Goal: Book appointment/travel/reservation

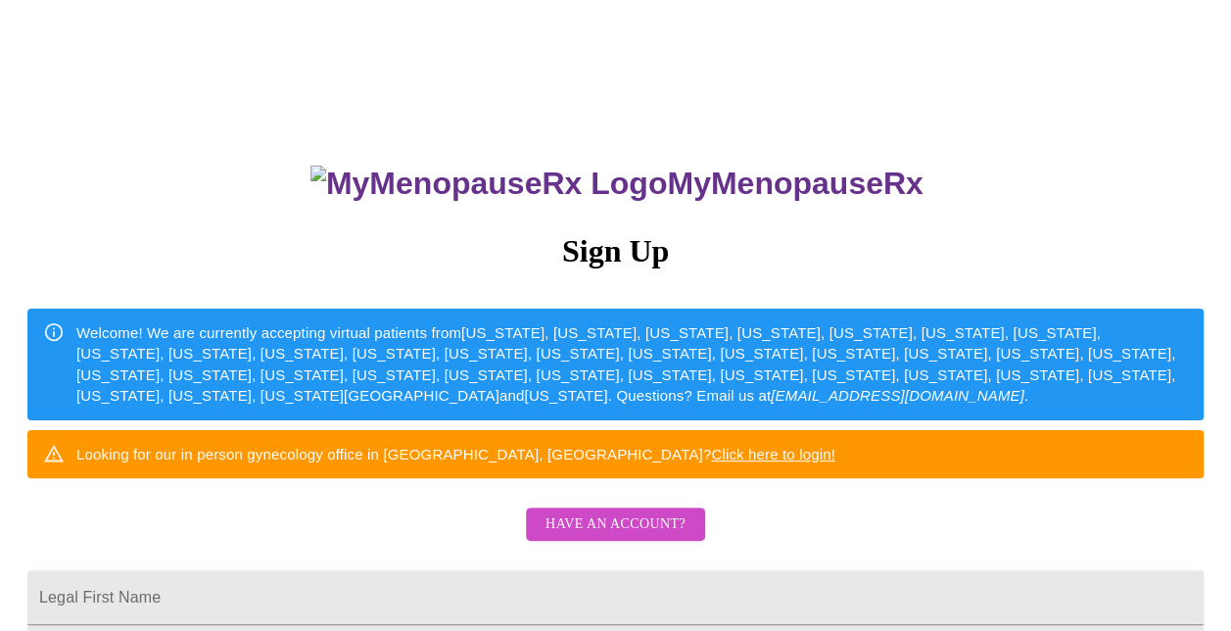
click at [652, 537] on span "Have an account?" at bounding box center [616, 524] width 140 height 24
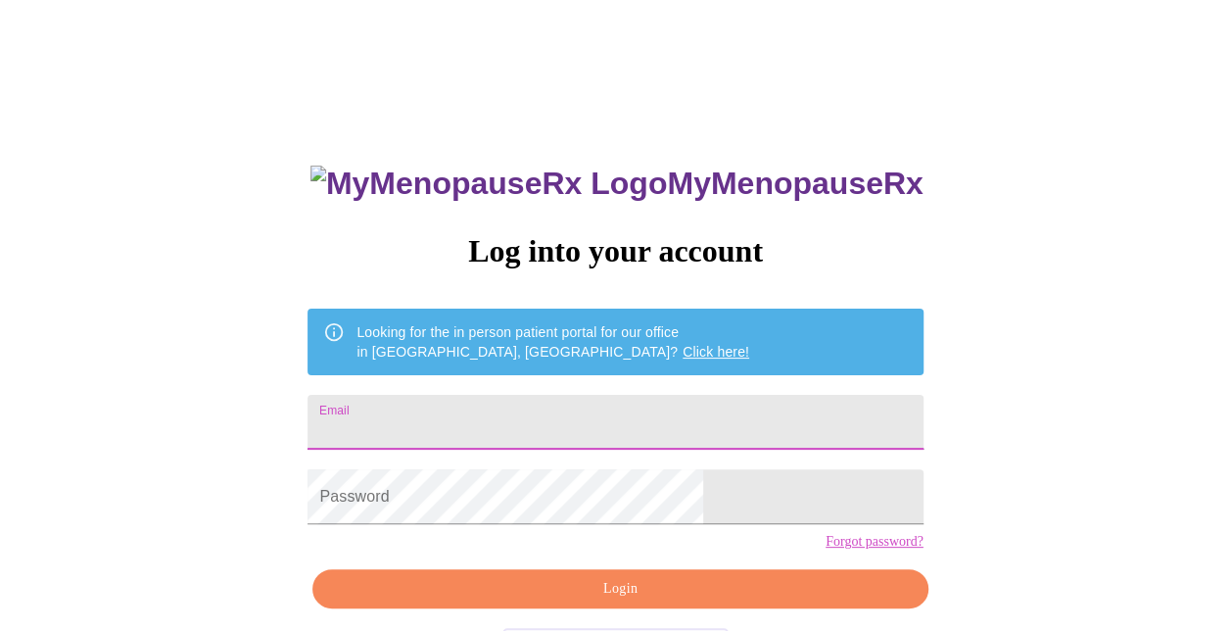
click at [603, 407] on input "Email" at bounding box center [615, 422] width 615 height 55
type input "[EMAIL_ADDRESS][DOMAIN_NAME]"
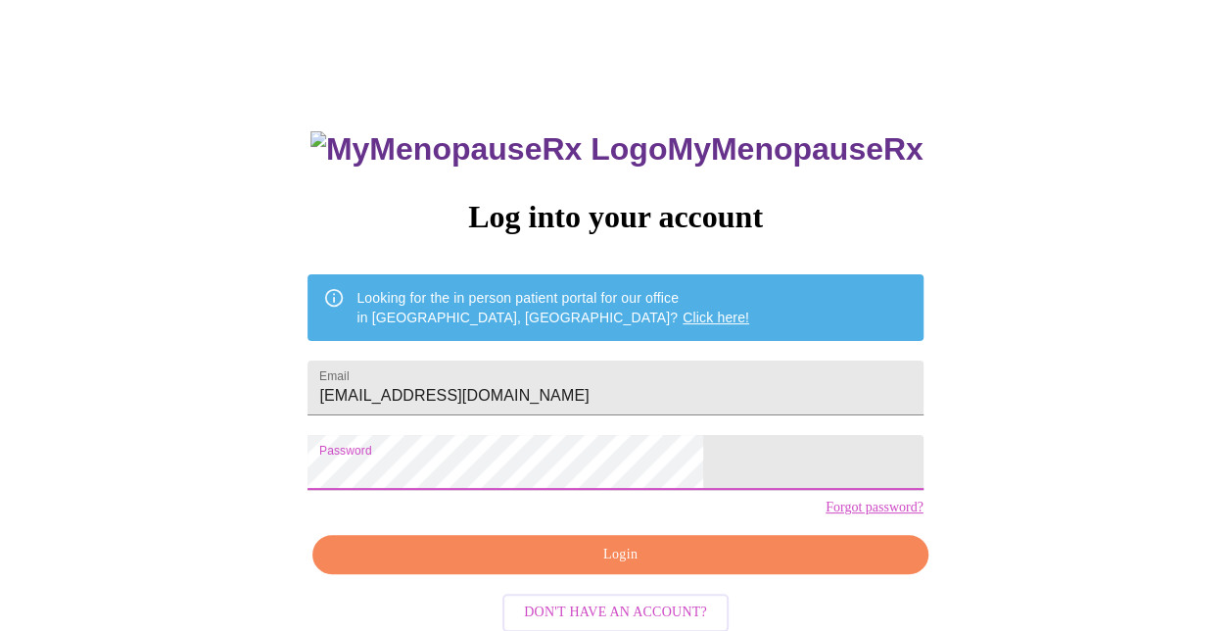
scroll to position [77, 0]
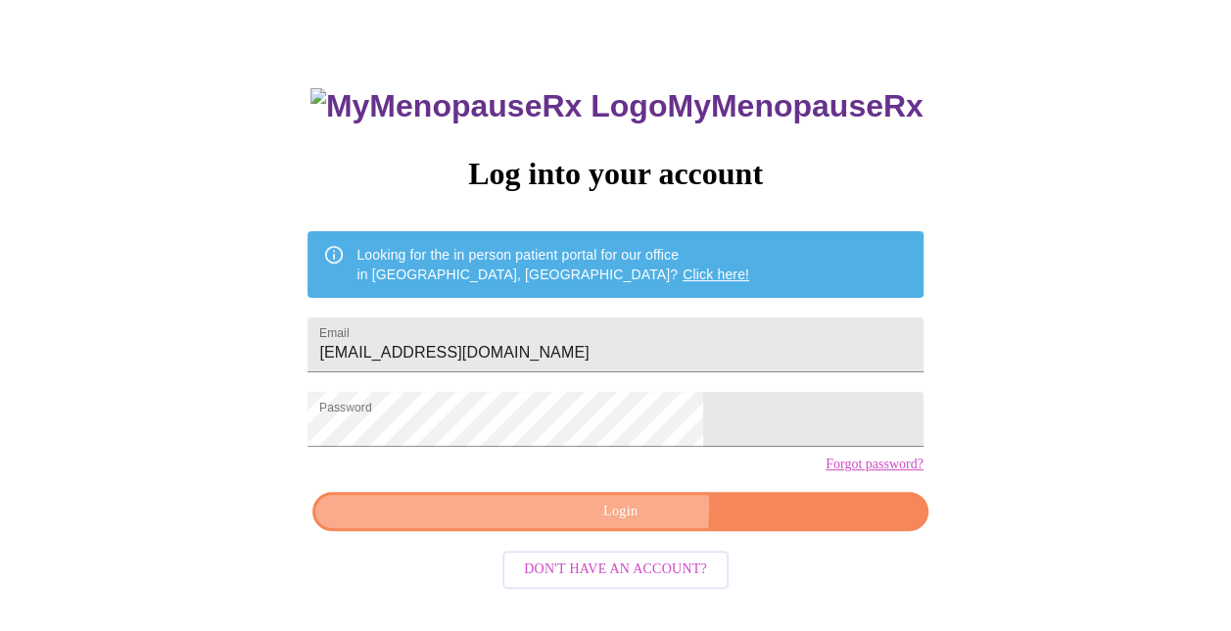
click at [592, 524] on span "Login" at bounding box center [620, 512] width 570 height 24
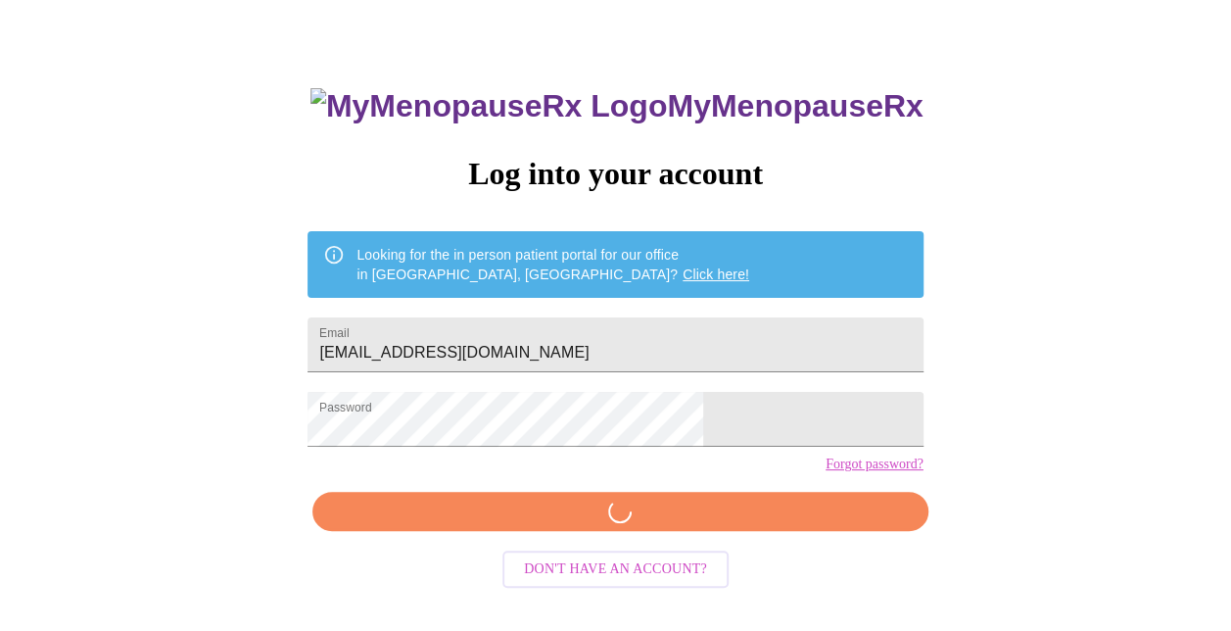
scroll to position [76, 0]
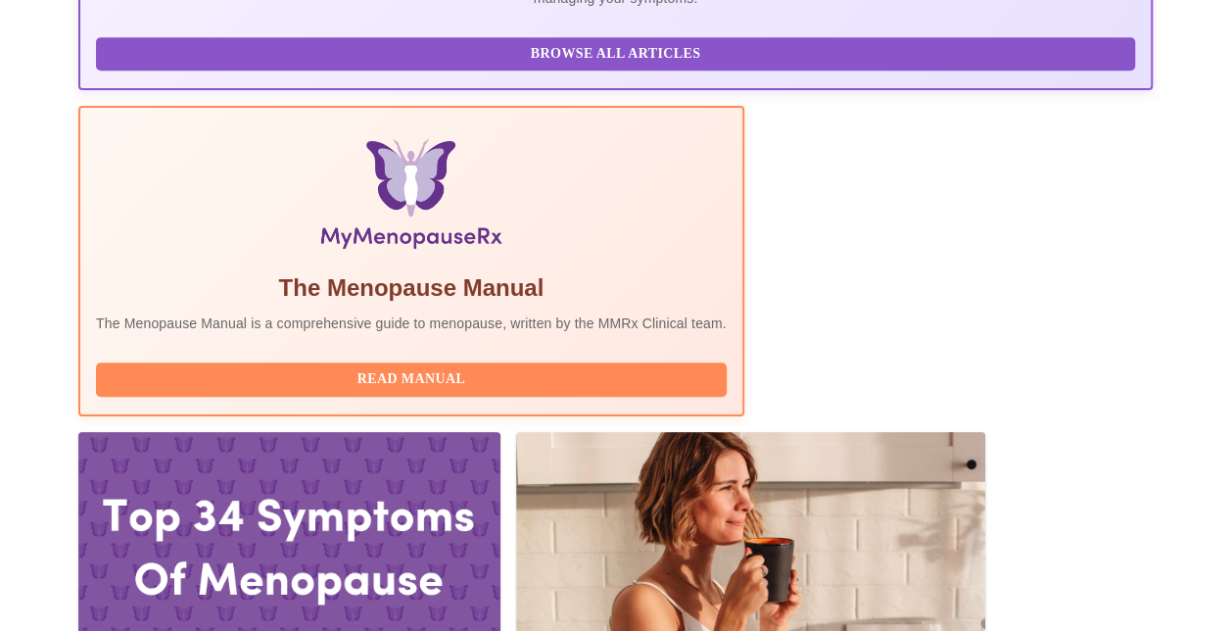
scroll to position [562, 0]
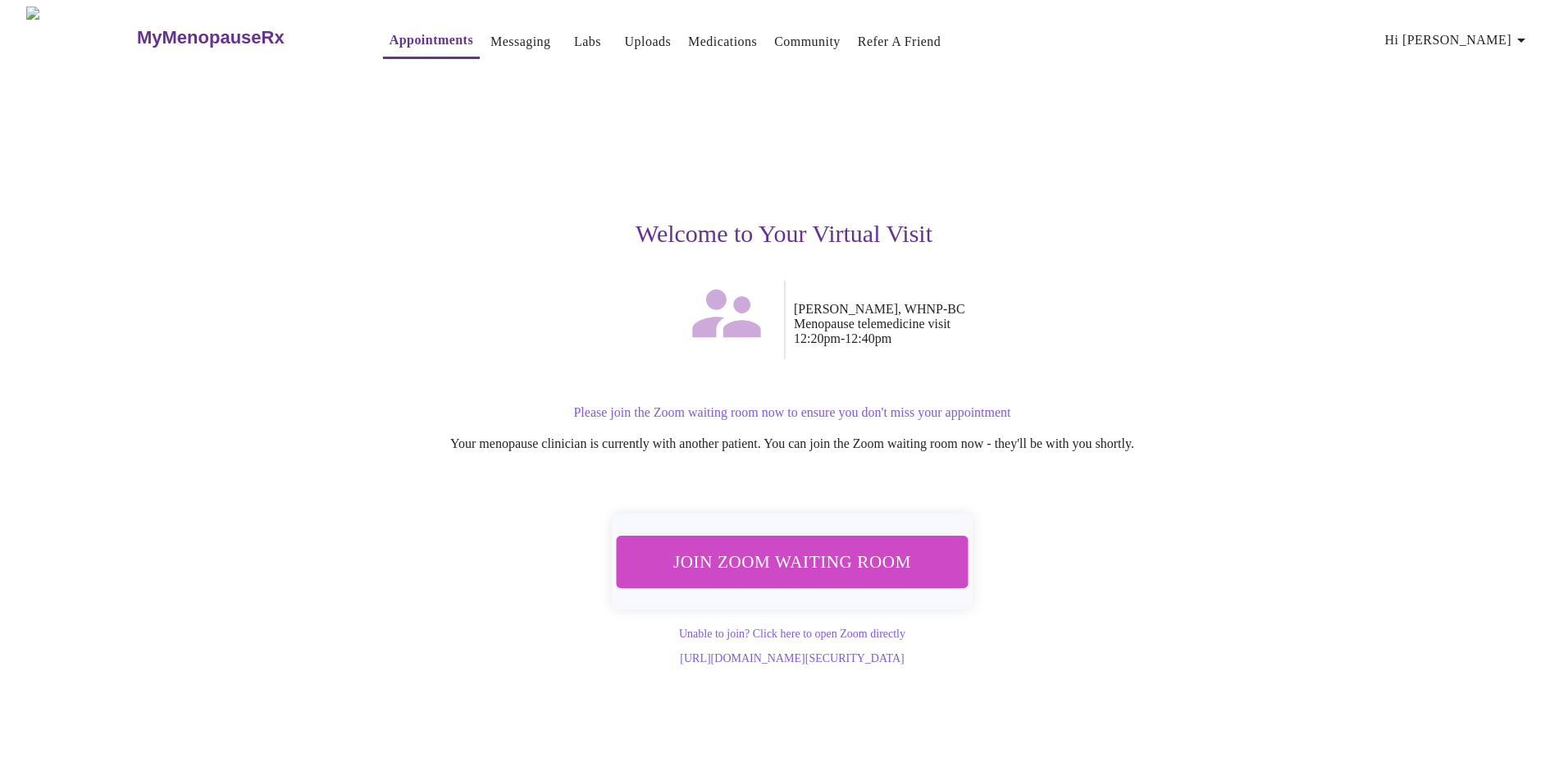
click at [871, 528] on span "Join Zoom Waiting Room" at bounding box center [792, 561] width 311 height 30
